Goal: Navigation & Orientation: Find specific page/section

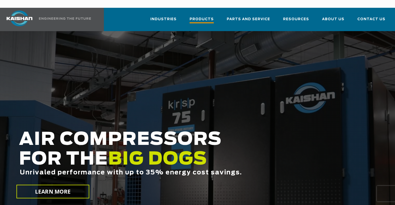
click at [214, 16] on span "Products" at bounding box center [201, 19] width 24 height 7
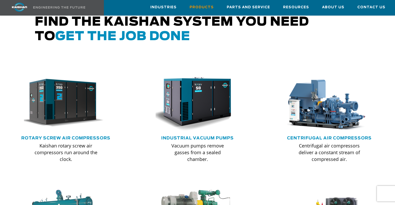
scroll to position [311, 0]
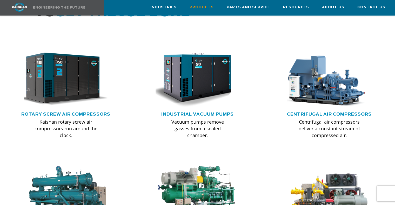
click at [54, 68] on img at bounding box center [62, 79] width 92 height 62
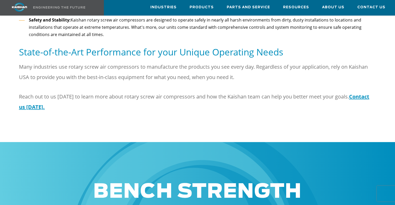
scroll to position [519, 0]
